Goal: Information Seeking & Learning: Find specific fact

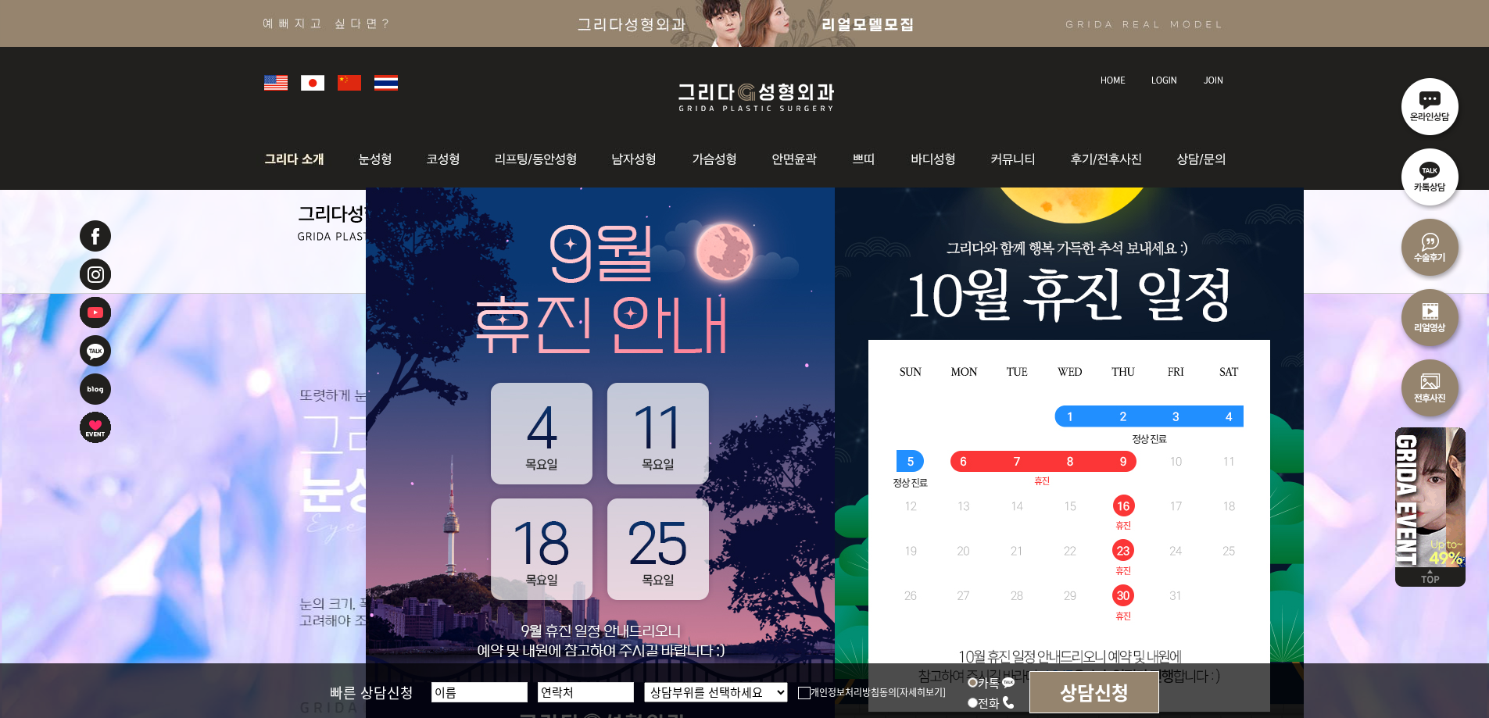
click at [299, 157] on img at bounding box center [298, 159] width 84 height 61
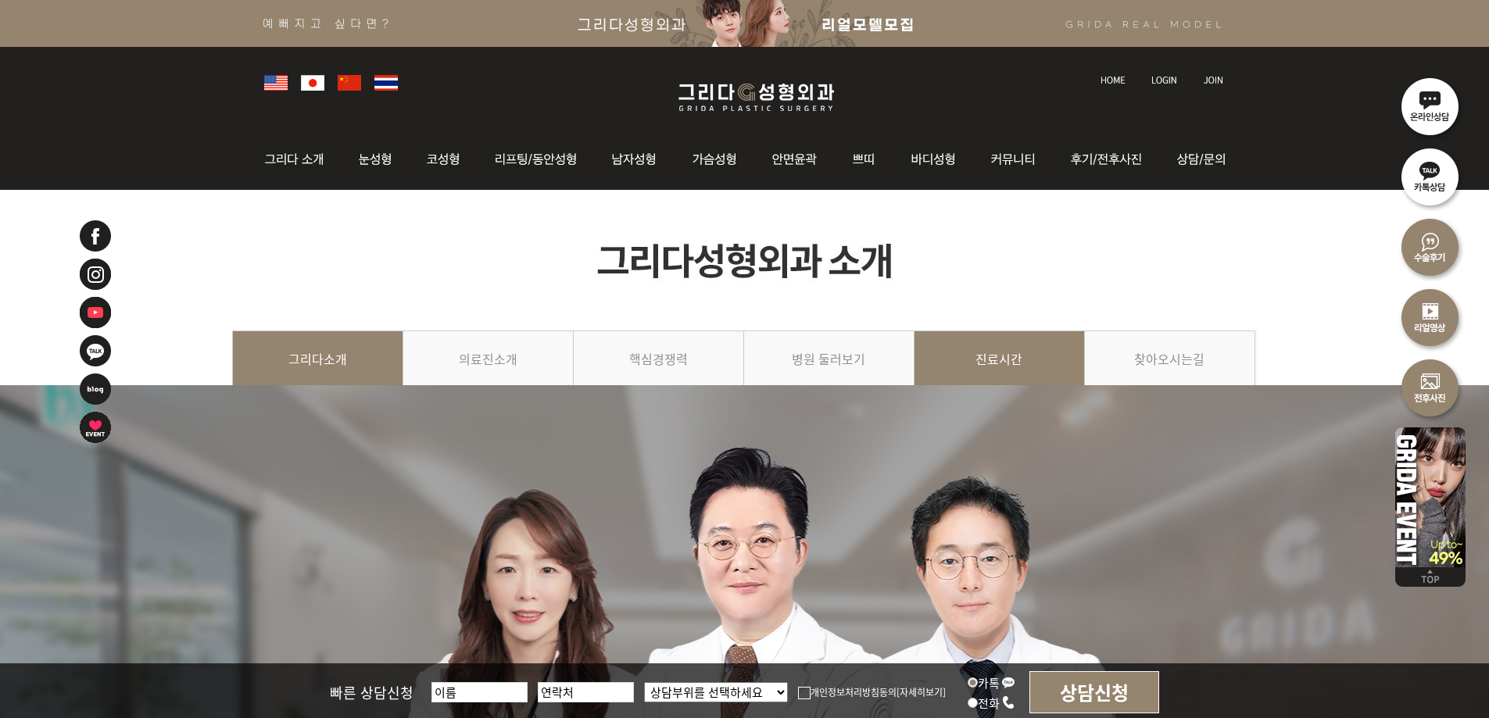
click at [959, 356] on link "진료시간" at bounding box center [1000, 366] width 170 height 71
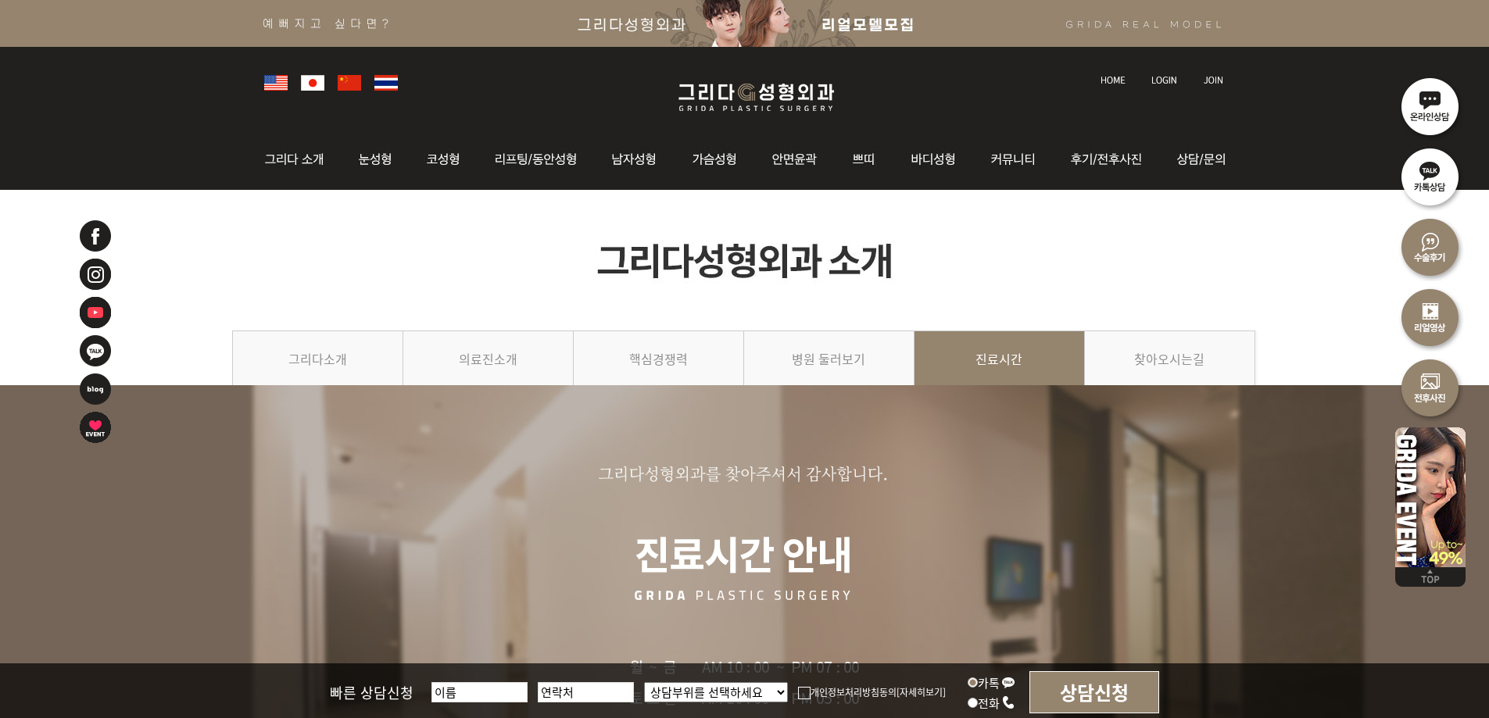
scroll to position [391, 0]
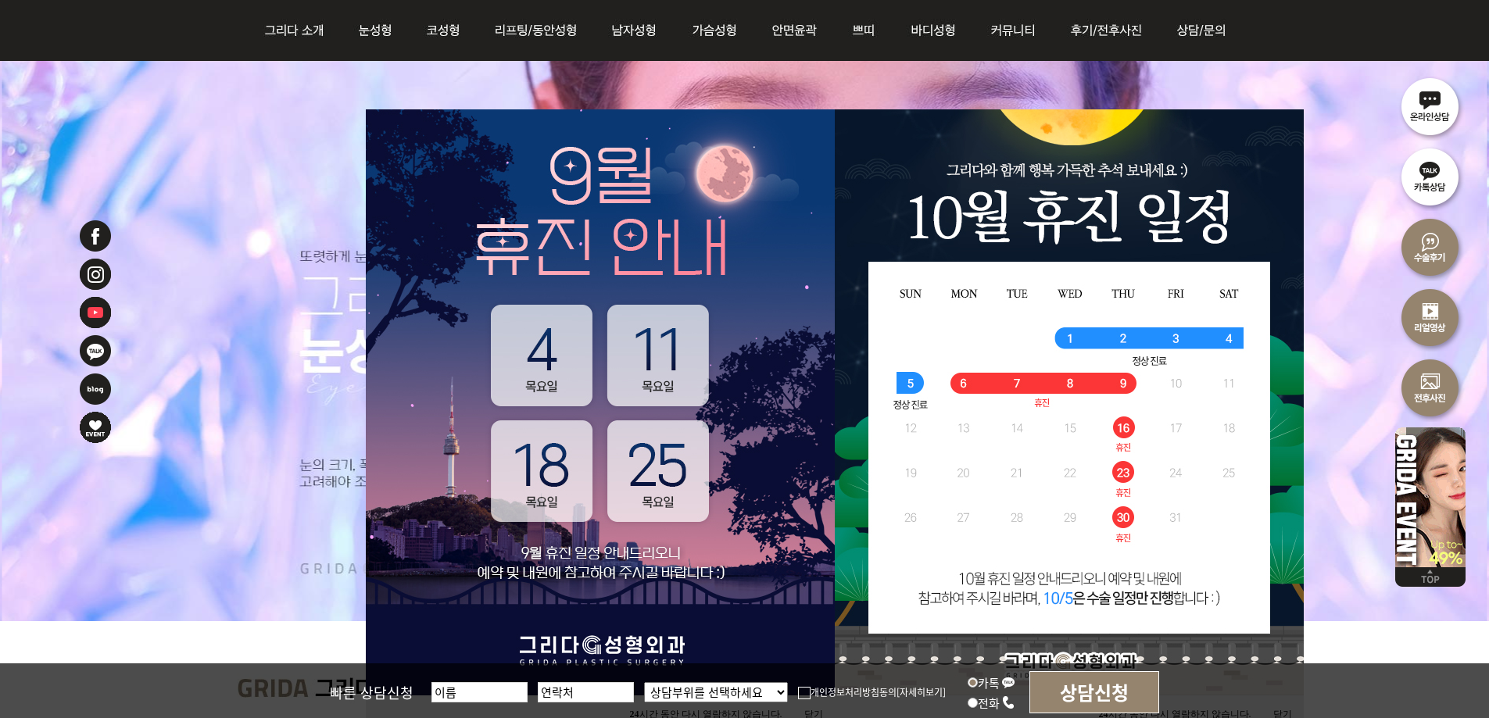
scroll to position [235, 0]
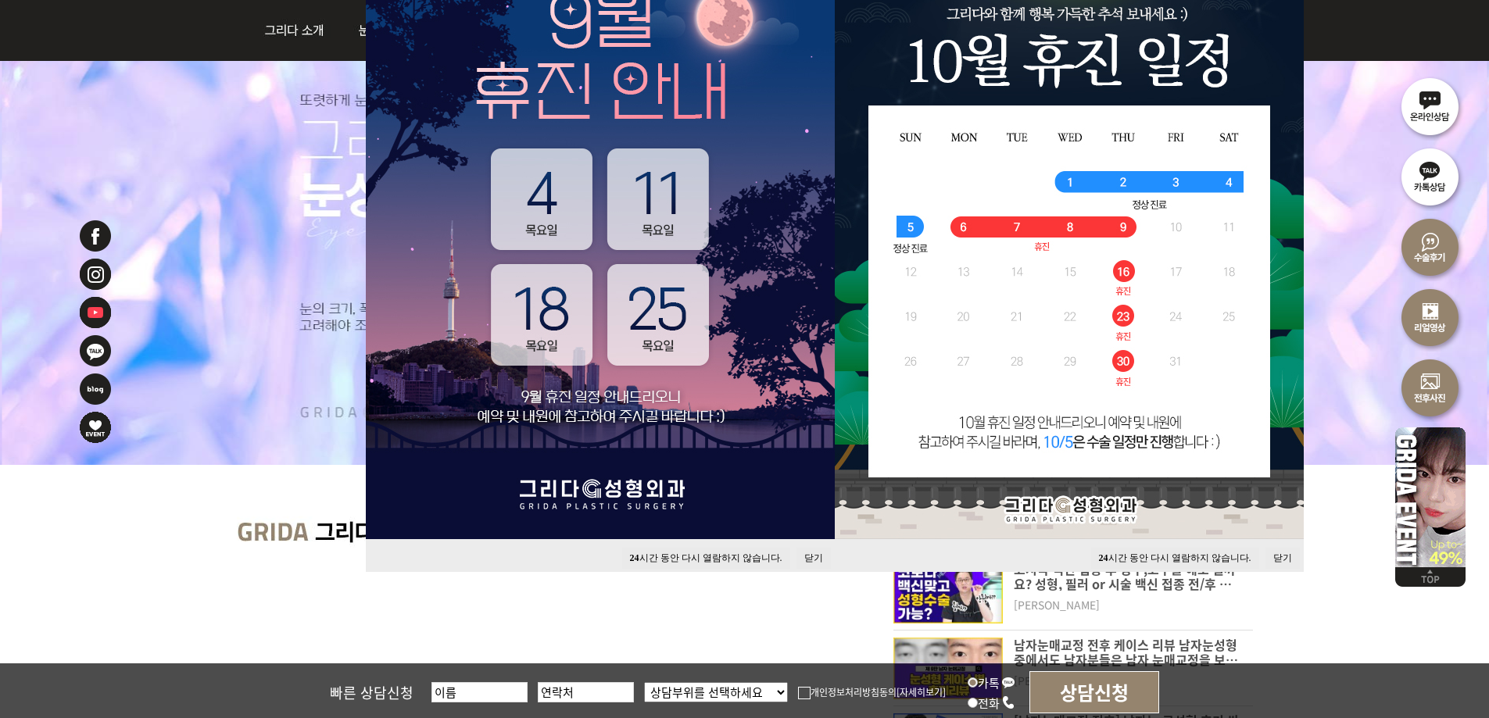
click at [814, 554] on button "닫기" at bounding box center [814, 558] width 34 height 21
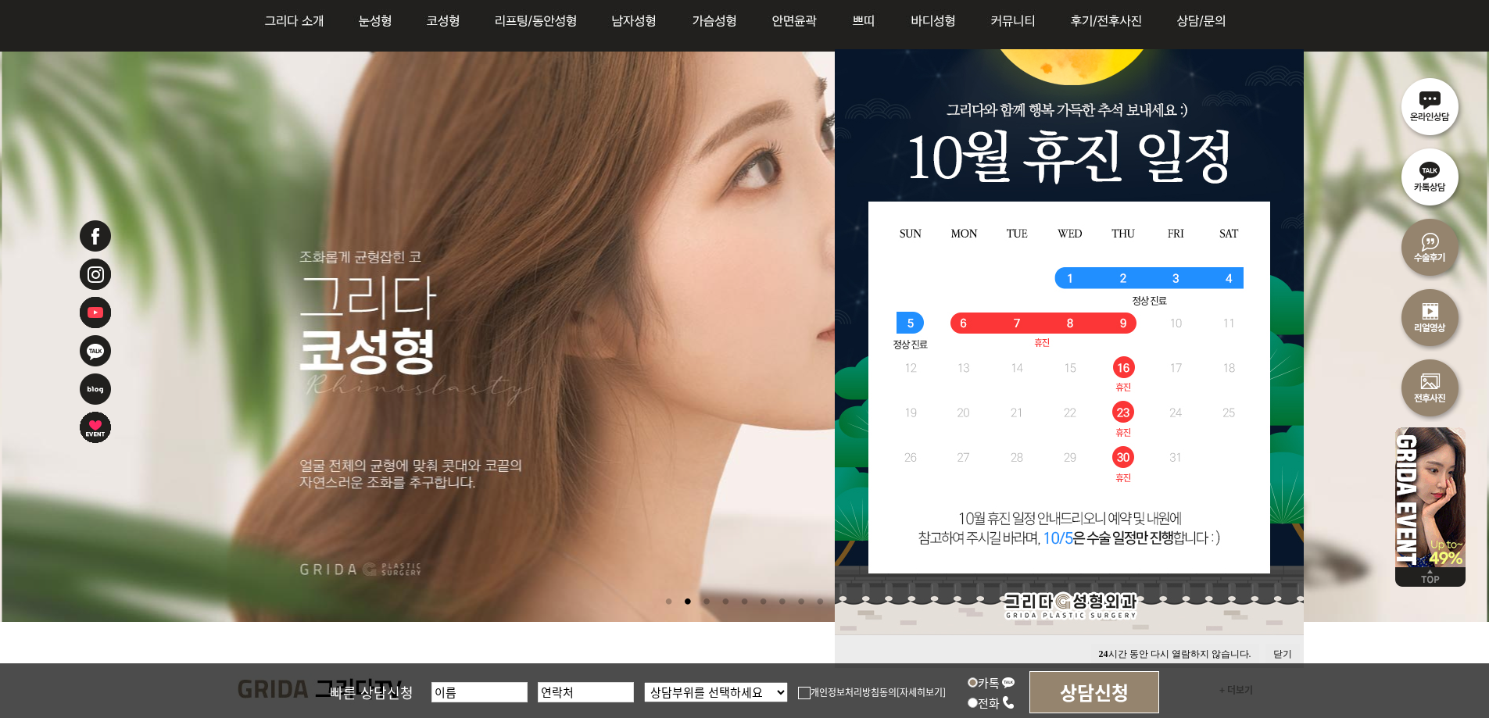
scroll to position [156, 0]
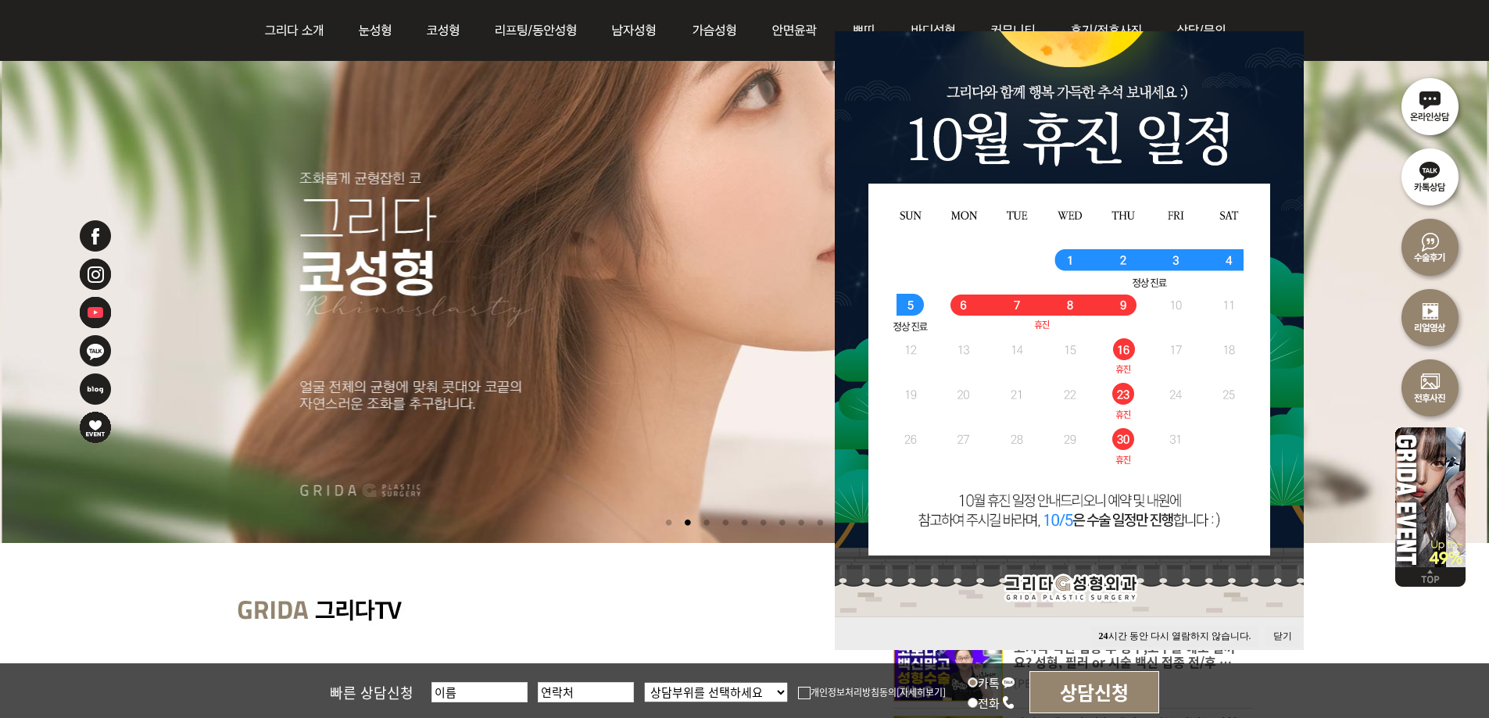
click at [1277, 629] on button "닫기" at bounding box center [1283, 636] width 34 height 21
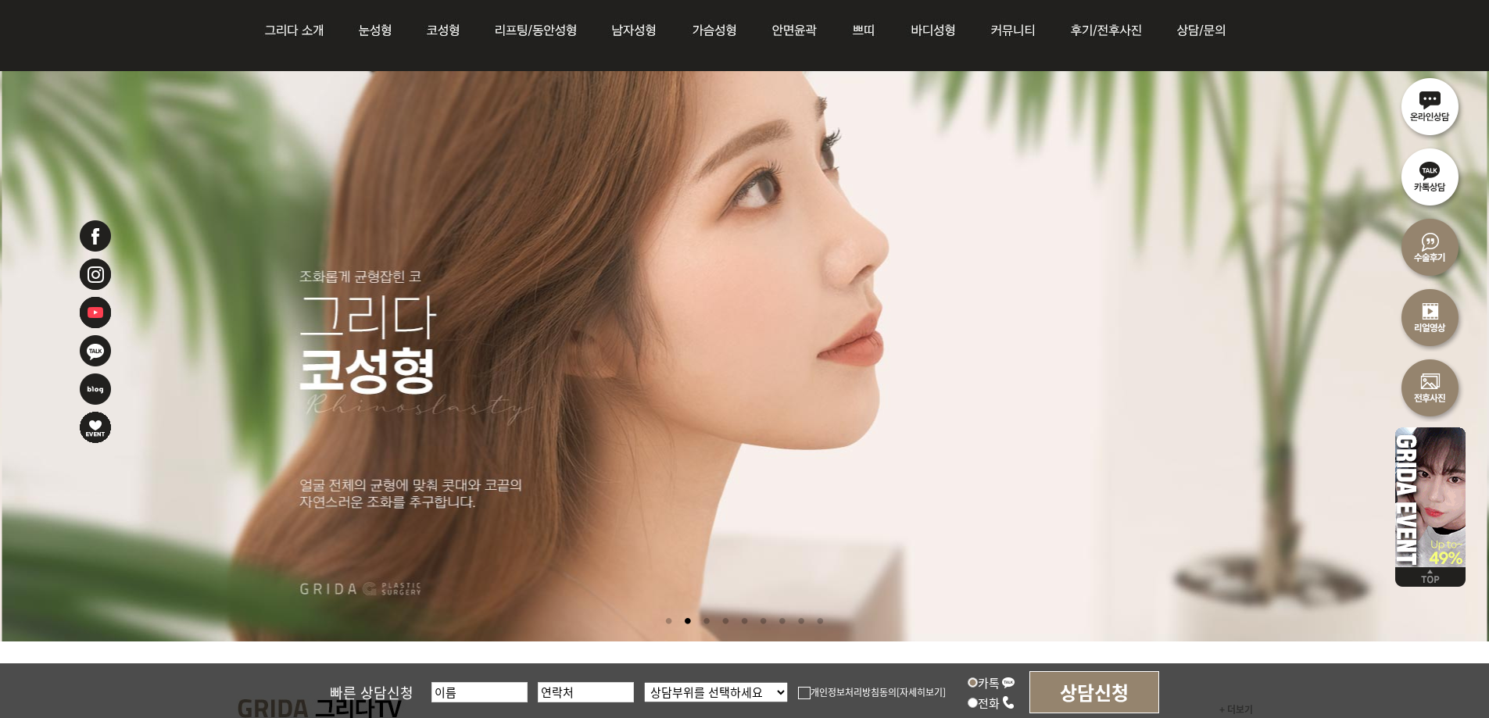
scroll to position [0, 0]
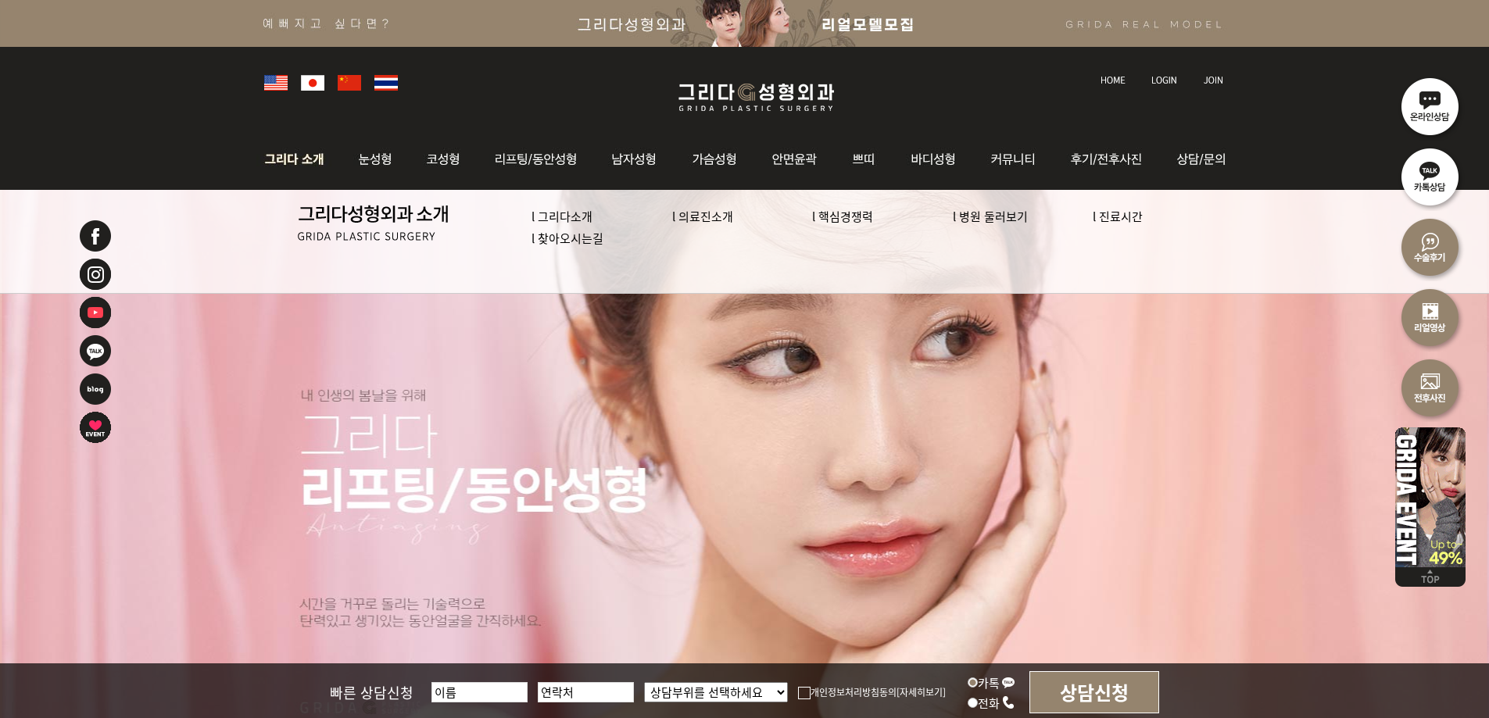
click at [1107, 220] on link "l 진료시간" at bounding box center [1118, 216] width 50 height 16
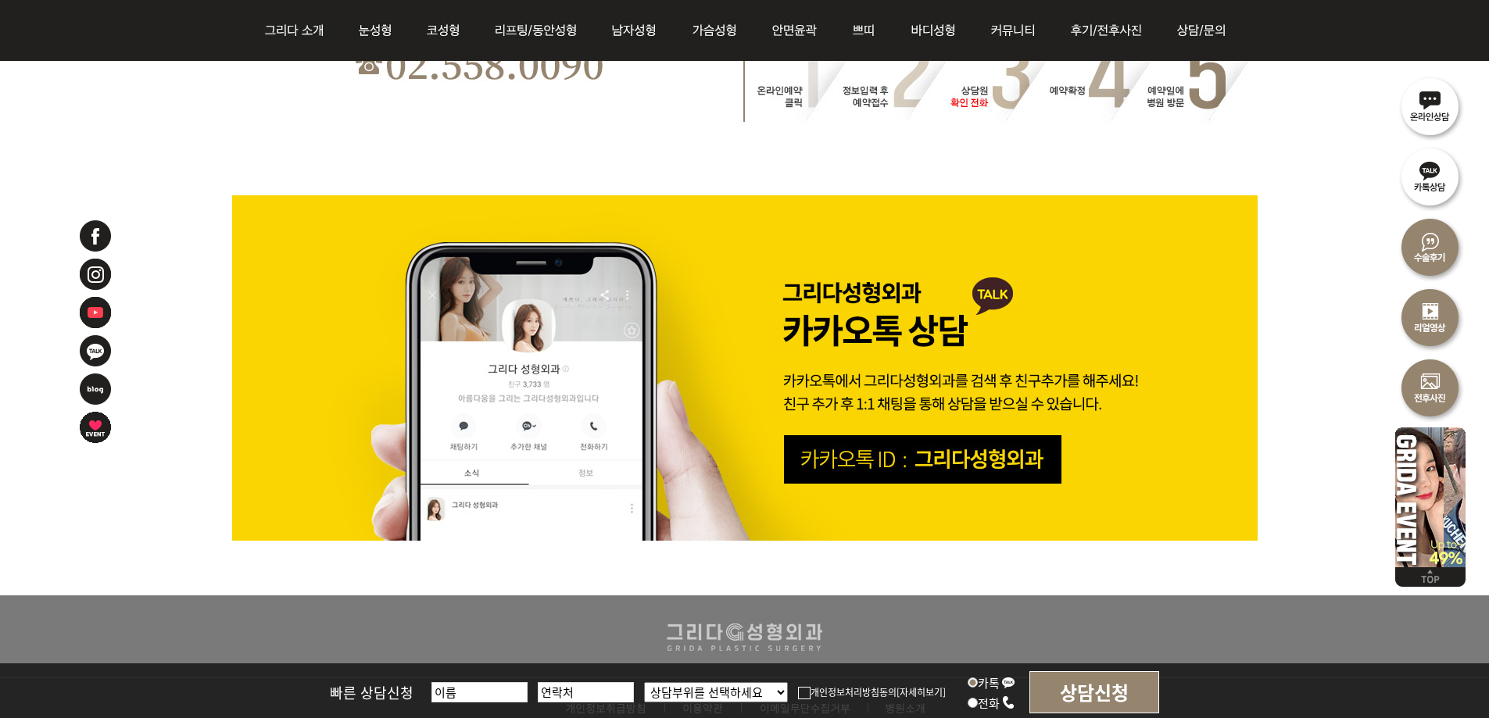
scroll to position [1564, 0]
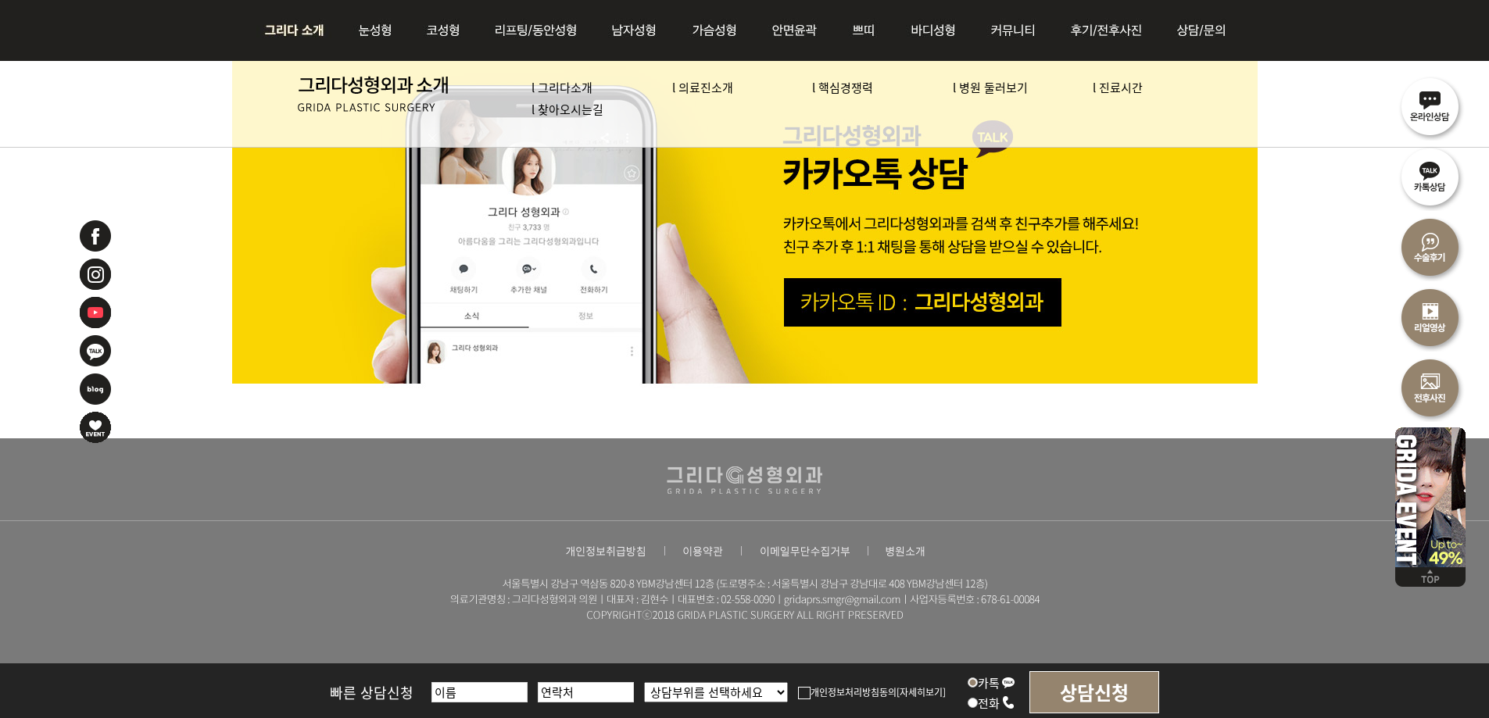
click at [286, 25] on img at bounding box center [298, 30] width 84 height 61
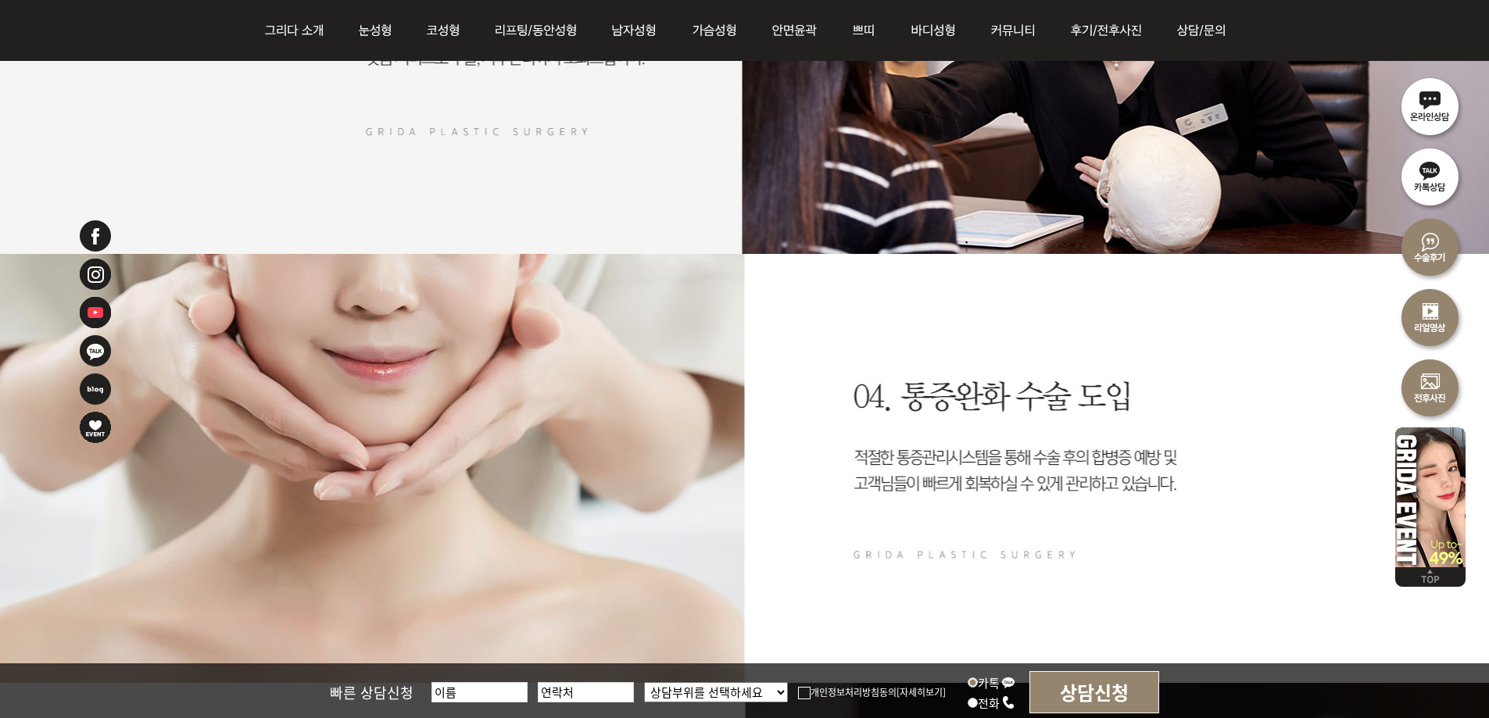
scroll to position [3205, 0]
